Goal: Task Accomplishment & Management: Manage account settings

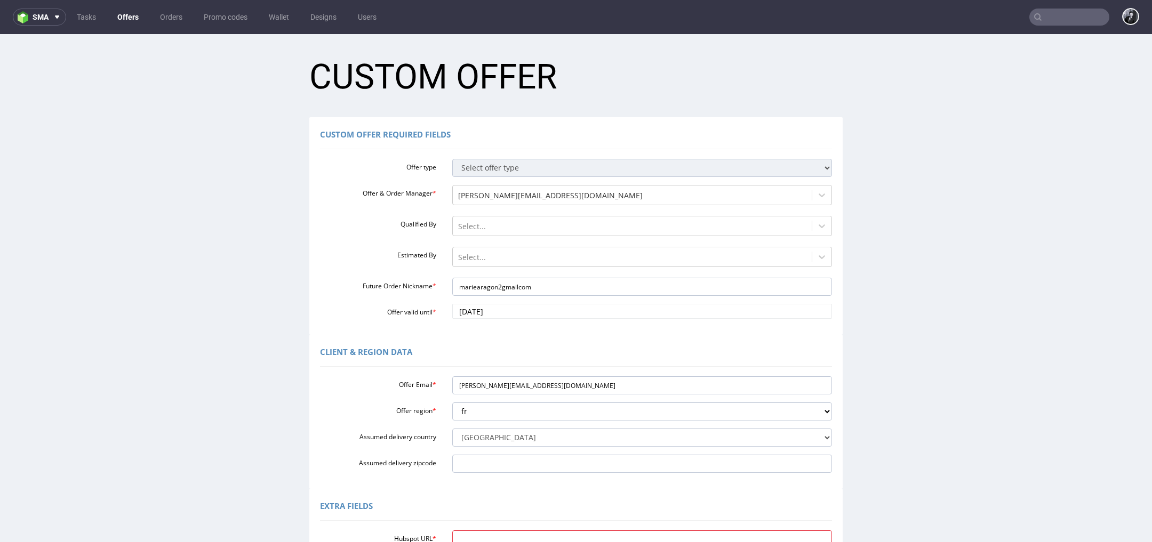
scroll to position [216, 0]
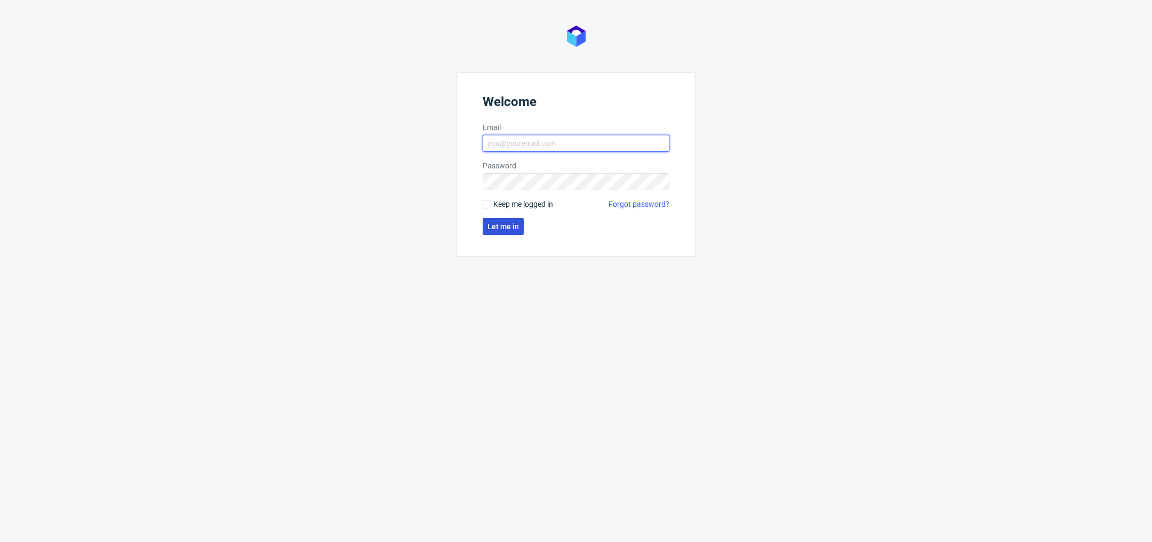
type input "[PERSON_NAME][EMAIL_ADDRESS][DOMAIN_NAME]"
click at [504, 230] on span "Let me in" at bounding box center [502, 226] width 31 height 7
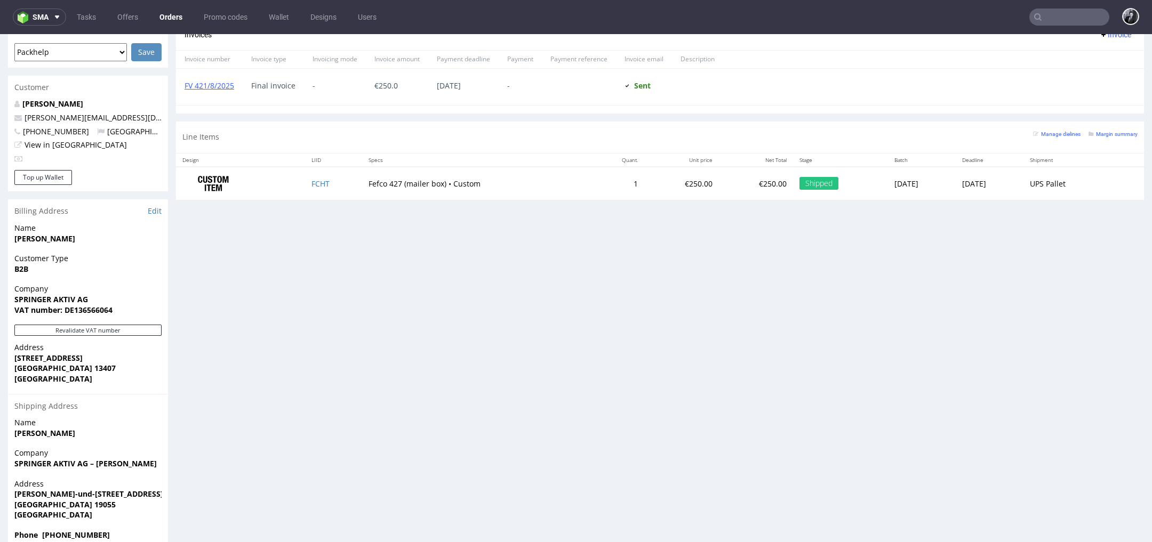
scroll to position [3, 0]
